Goal: Information Seeking & Learning: Learn about a topic

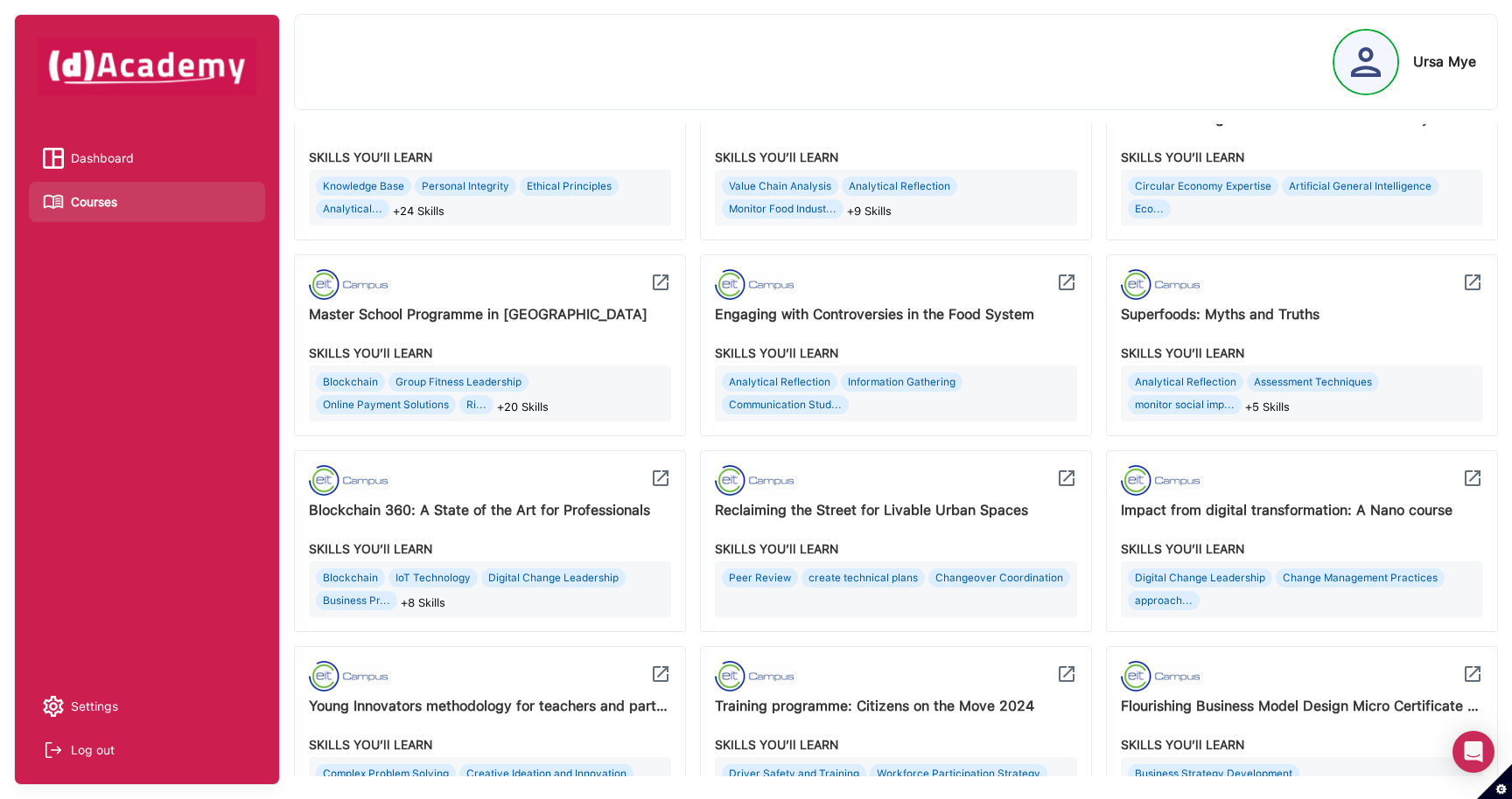
scroll to position [290, 0]
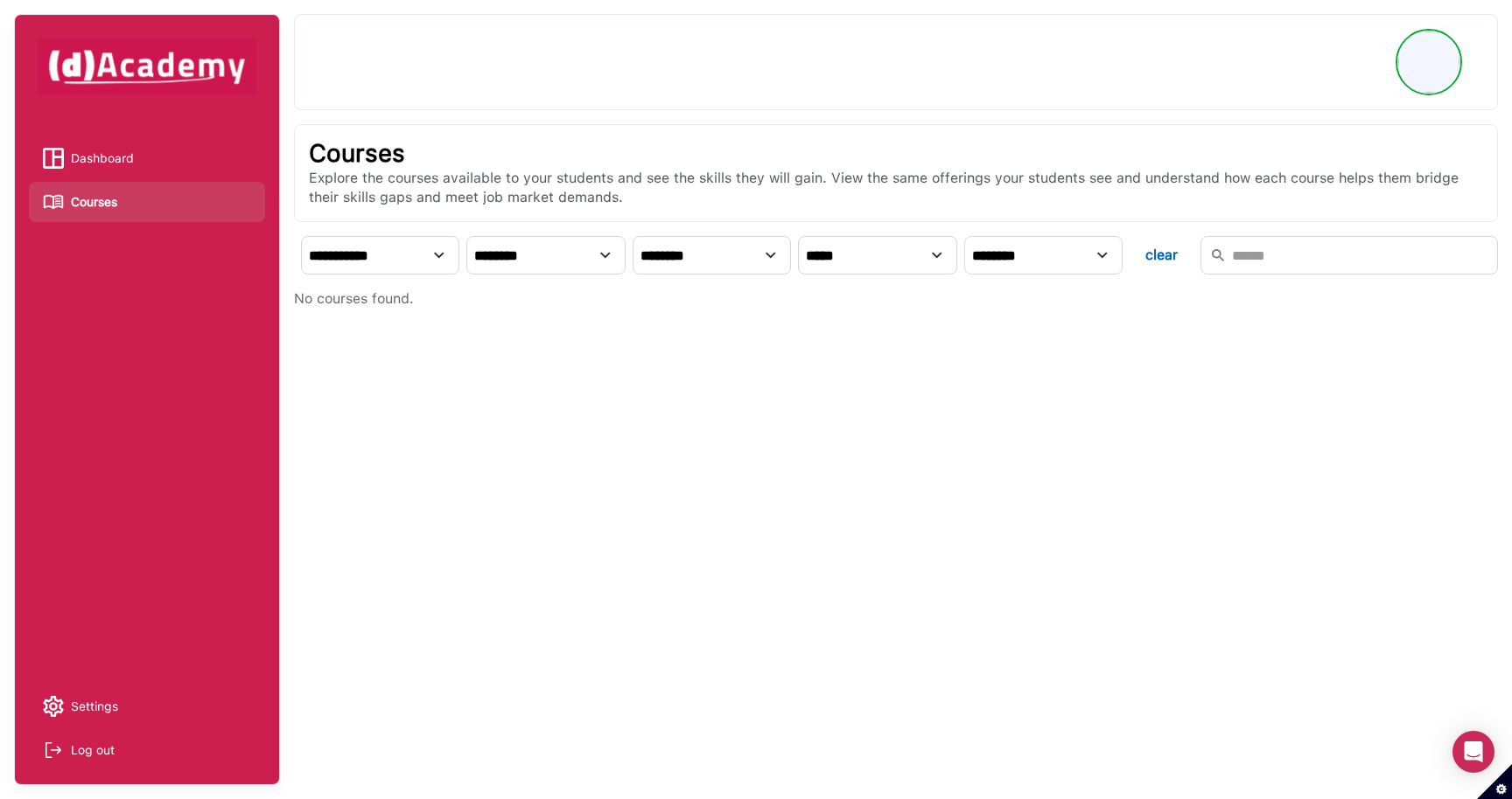
click at [405, 263] on select "**********" at bounding box center [380, 255] width 158 height 39
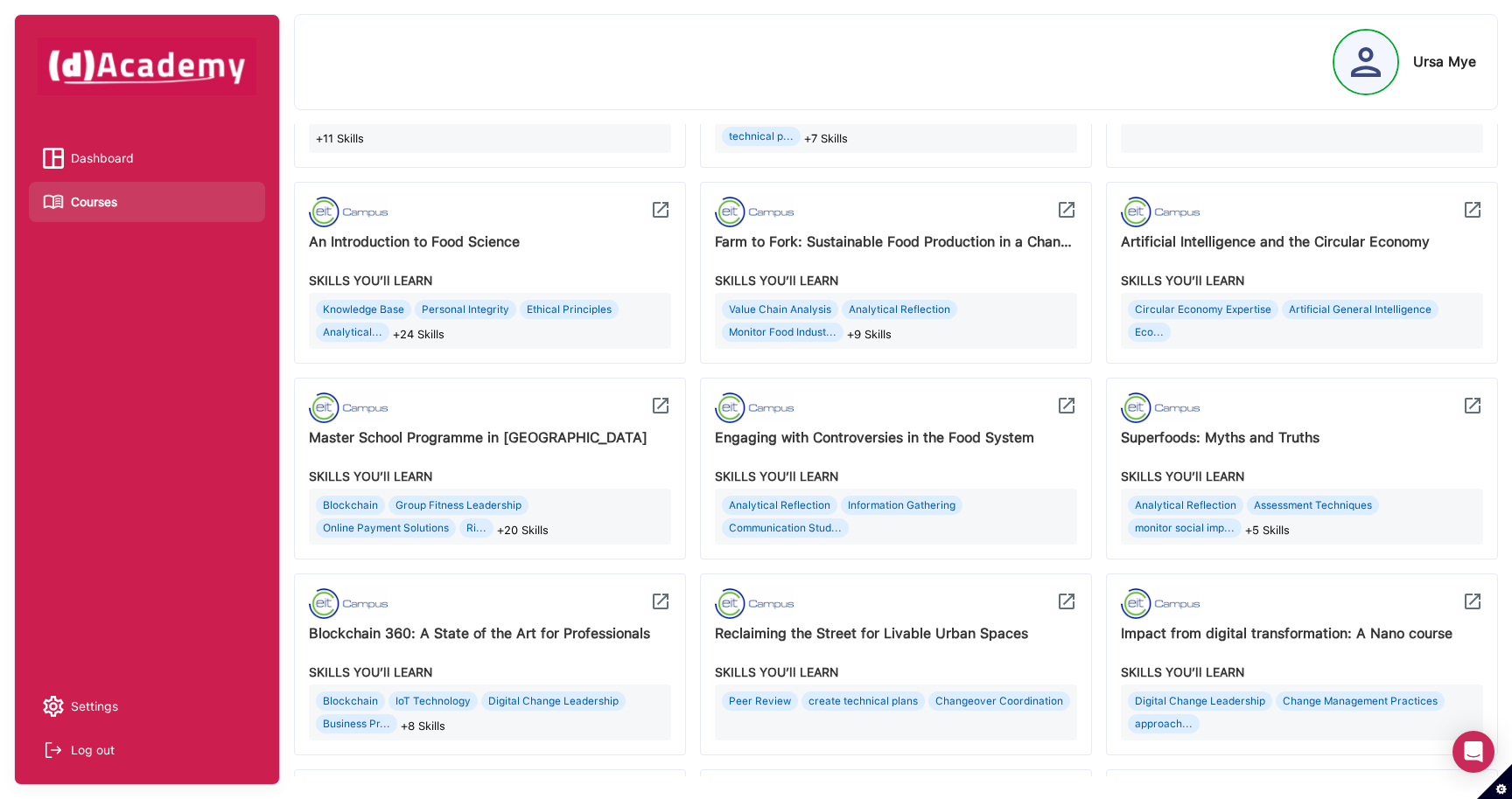
scroll to position [921, 0]
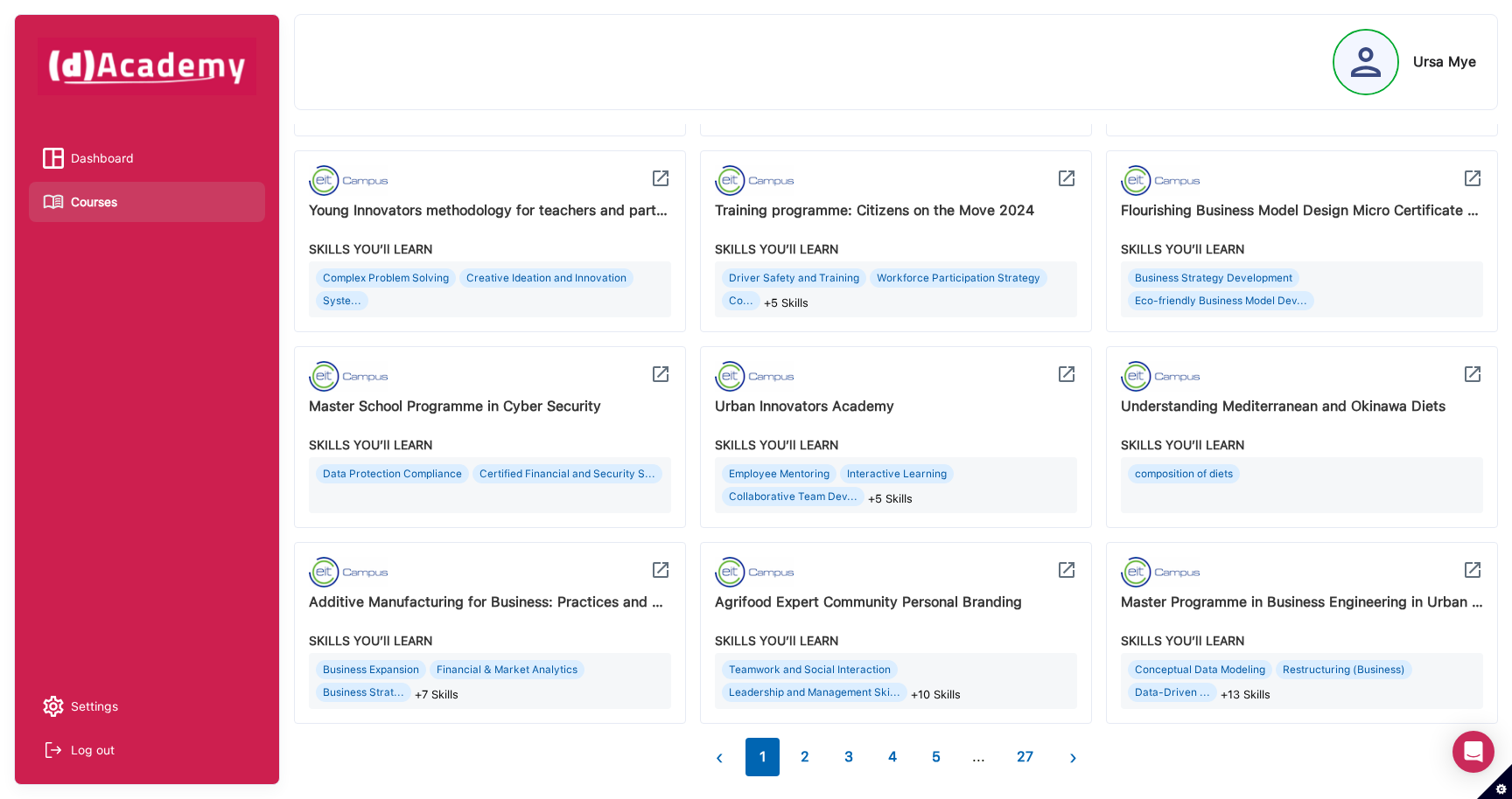
click at [802, 759] on button "2" at bounding box center [804, 757] width 37 height 39
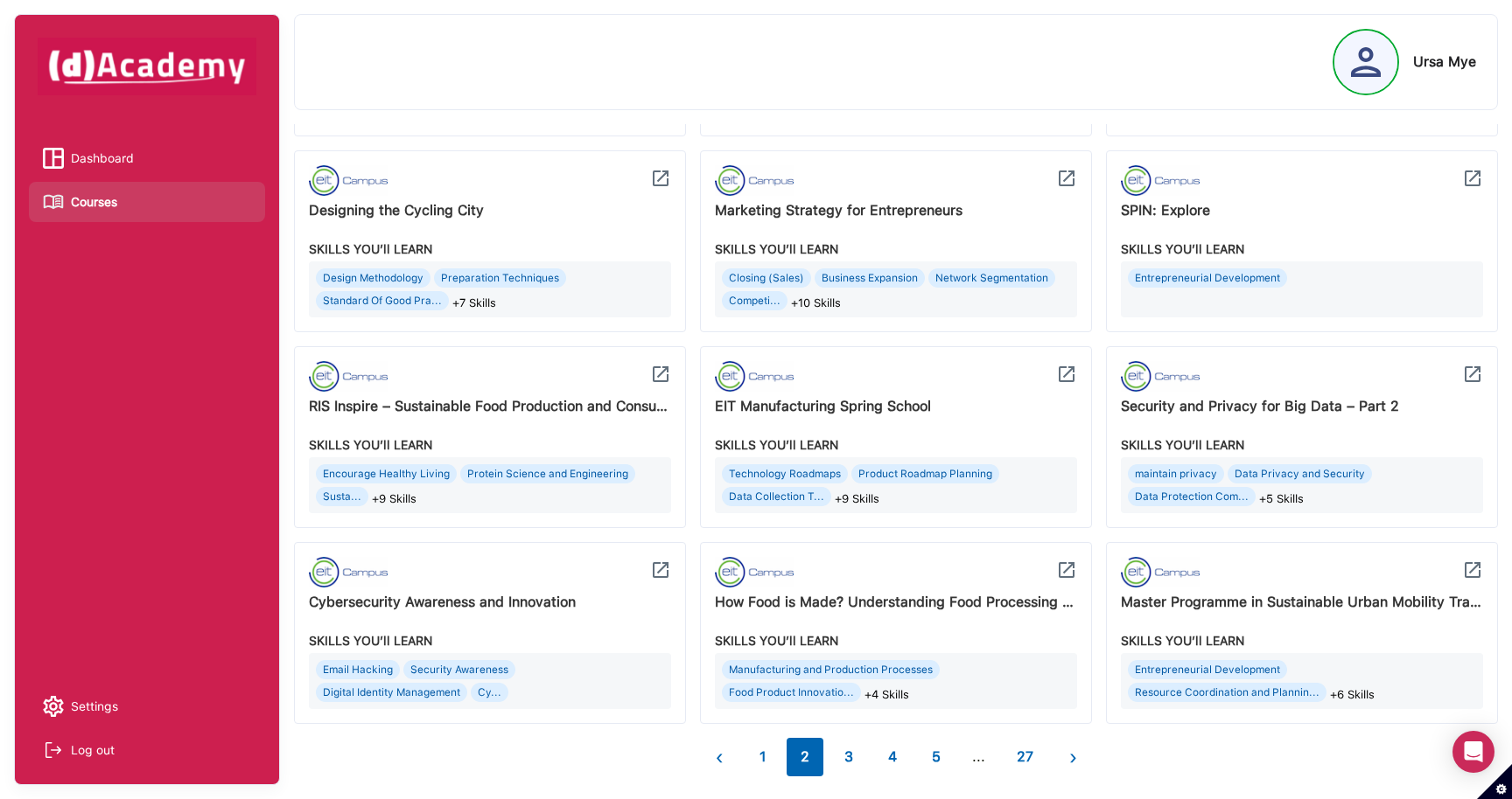
click at [847, 752] on button "3" at bounding box center [848, 757] width 37 height 39
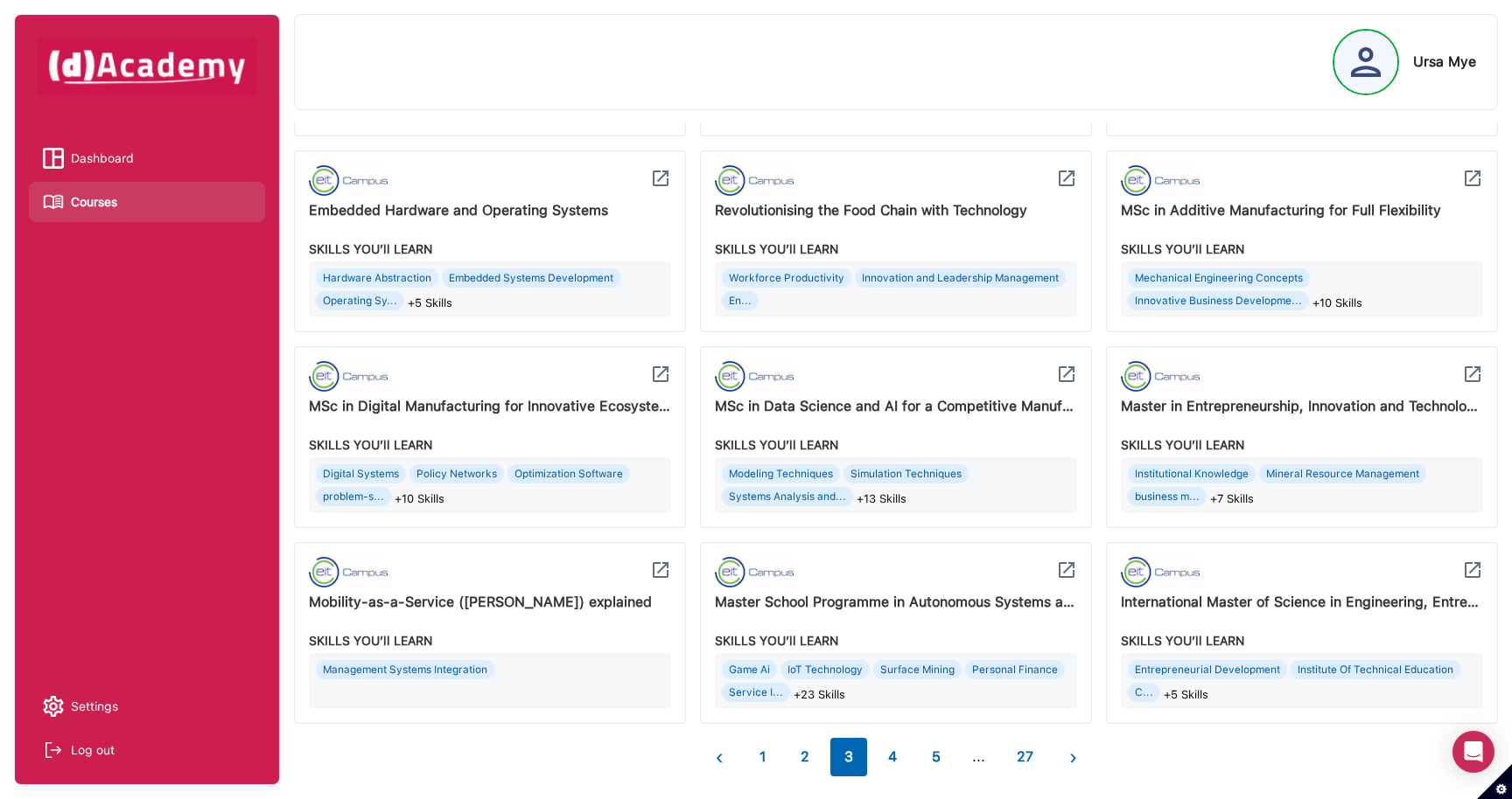
click at [896, 752] on button "4" at bounding box center [892, 757] width 37 height 39
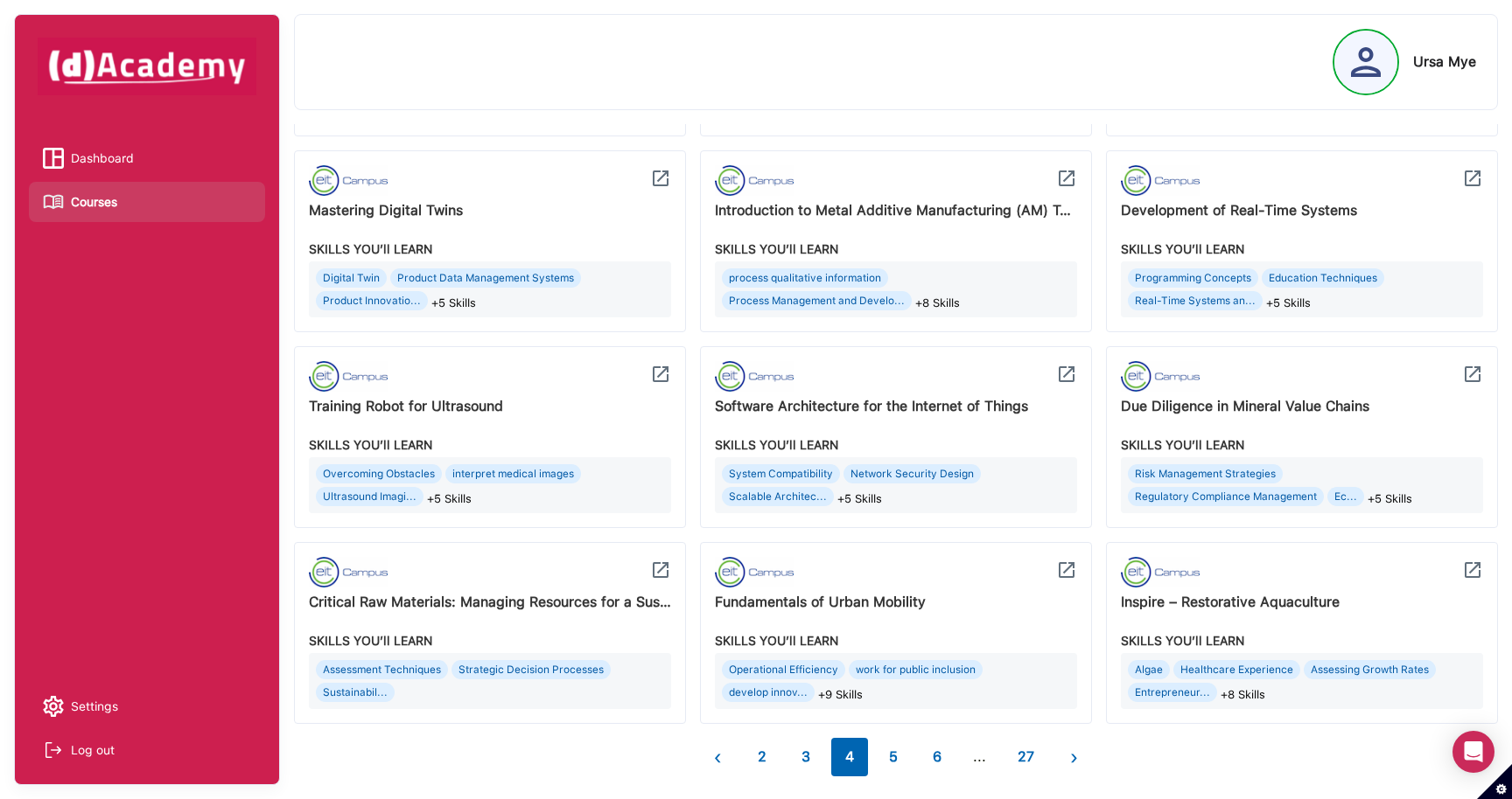
click at [935, 752] on button "6" at bounding box center [936, 757] width 37 height 39
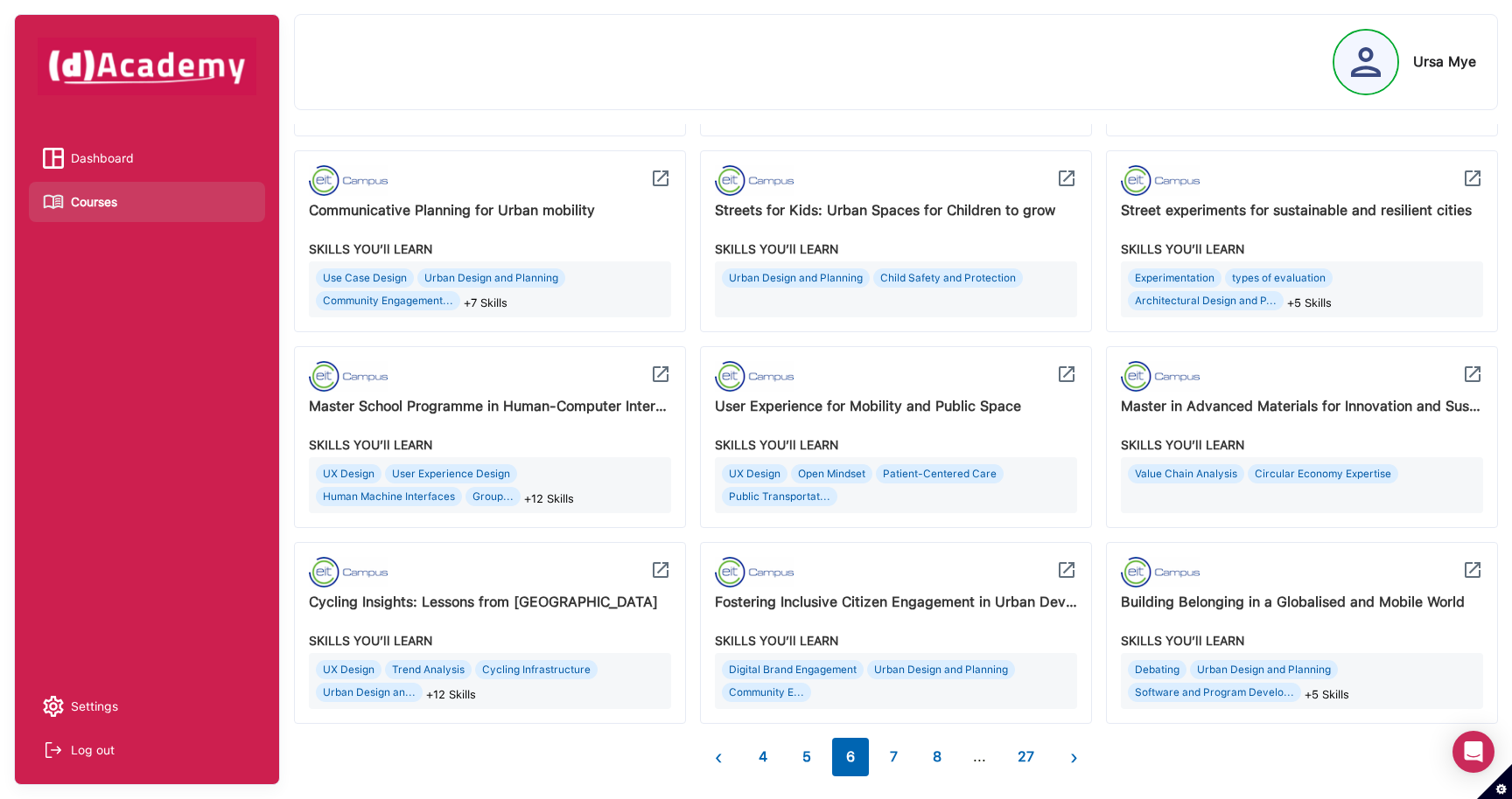
click at [887, 756] on button "7" at bounding box center [894, 757] width 36 height 39
